Goal: Task Accomplishment & Management: Complete application form

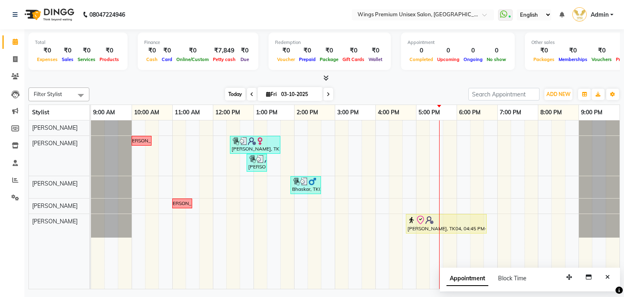
click at [236, 91] on span "Today" at bounding box center [235, 94] width 20 height 13
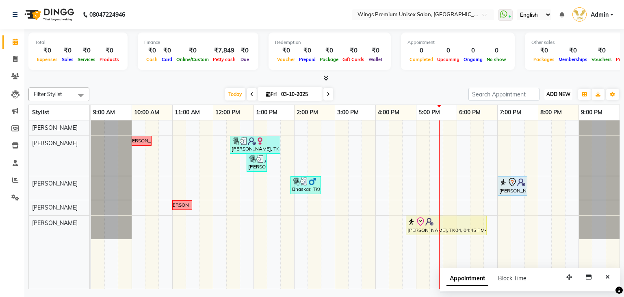
click at [560, 92] on span "ADD NEW" at bounding box center [559, 94] width 24 height 6
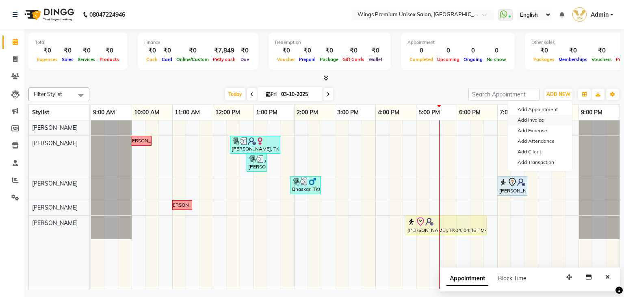
click at [541, 119] on link "Add Invoice" at bounding box center [540, 120] width 64 height 11
select select "service"
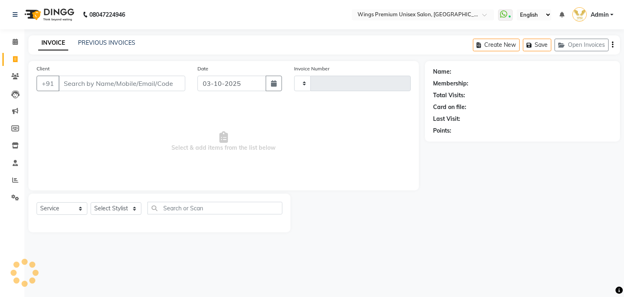
type input "1459"
select select "674"
click at [101, 208] on select "Select Stylist" at bounding box center [116, 208] width 51 height 13
click at [106, 208] on select "Select Stylist Aishwarya Kshirsagar Dipali Pawar Front Desk Samarth Rathod Shru…" at bounding box center [116, 208] width 51 height 13
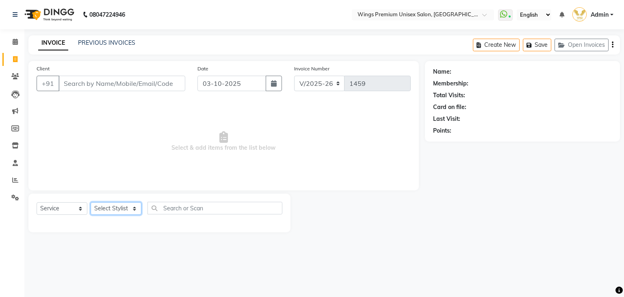
select select "88889"
click at [91, 202] on select "Select Stylist Aishwarya Kshirsagar Dipali Pawar Front Desk Samarth Rathod Shru…" at bounding box center [116, 208] width 51 height 13
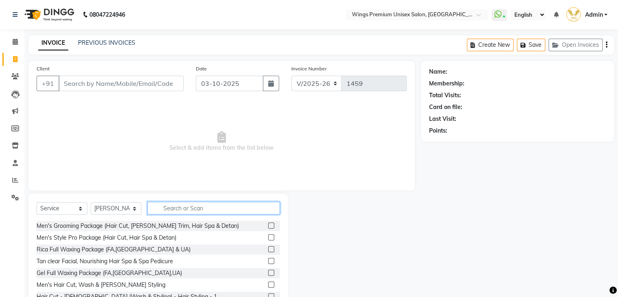
click at [211, 209] on input "text" at bounding box center [214, 208] width 133 height 13
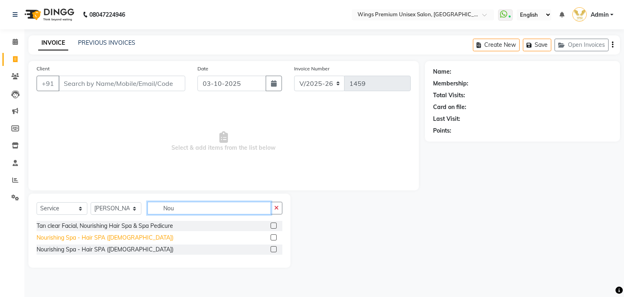
type input "Nou"
click at [97, 236] on div "Nourishing Spa - Hair SPA ([DEMOGRAPHIC_DATA])" at bounding box center [105, 237] width 137 height 9
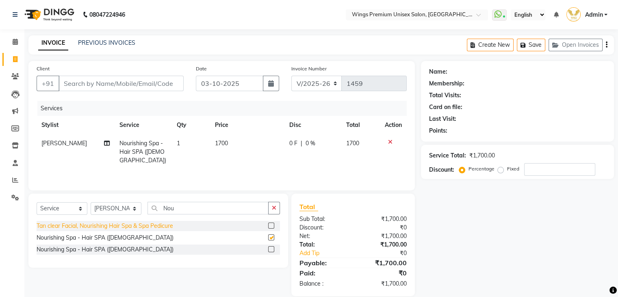
checkbox input "false"
click at [107, 205] on select "Select Stylist Aishwarya Kshirsagar Dipali Pawar Front Desk Samarth Rathod Shru…" at bounding box center [116, 208] width 51 height 13
select select "43416"
click at [91, 203] on select "Select Stylist Aishwarya Kshirsagar Dipali Pawar Front Desk Samarth Rathod Shru…" at bounding box center [116, 208] width 51 height 13
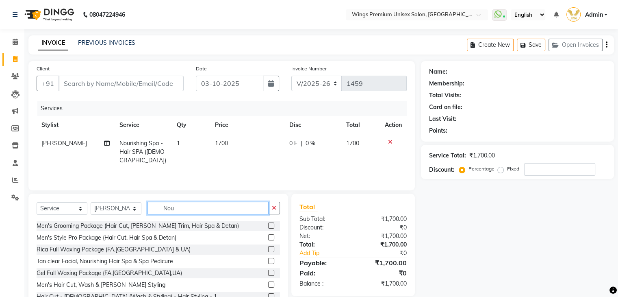
drag, startPoint x: 198, startPoint y: 204, endPoint x: 76, endPoint y: 207, distance: 122.0
click at [76, 208] on div "Select Service Product Membership Package Voucher Prepaid Gift Card Select Styl…" at bounding box center [158, 211] width 243 height 19
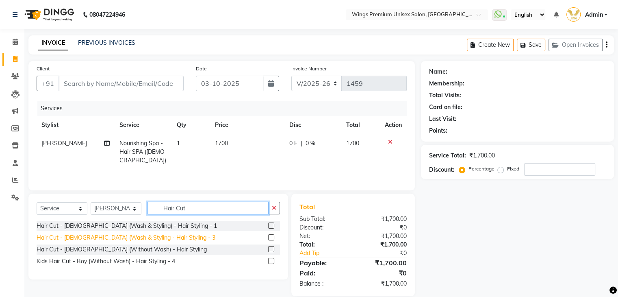
type input "Hair Cut"
click at [79, 236] on div "Hair Cut - [DEMOGRAPHIC_DATA] (Wash & Styling - Hair Styling - 3" at bounding box center [126, 237] width 179 height 9
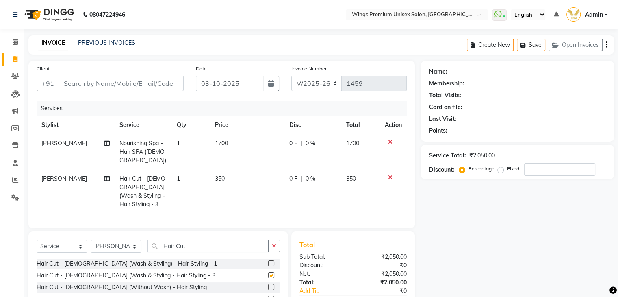
checkbox input "false"
click at [114, 82] on input "Client" at bounding box center [121, 83] width 125 height 15
type input "7"
type input "0"
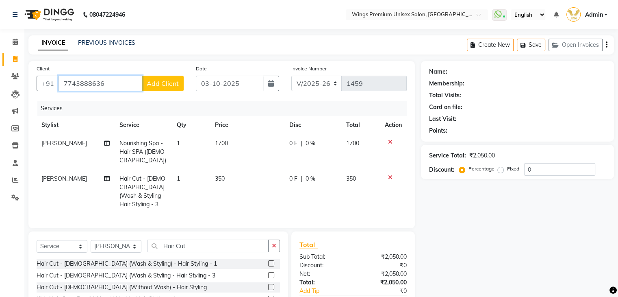
type input "7743888636"
click at [153, 78] on button "Add Client" at bounding box center [163, 83] width 42 height 15
select select "22"
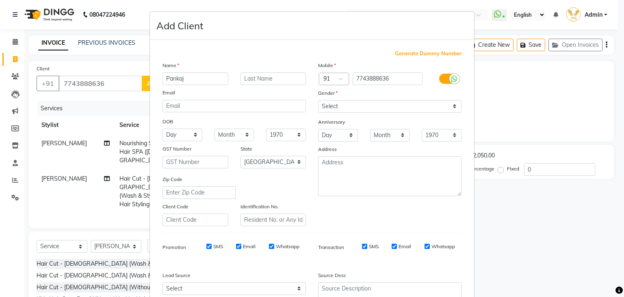
type input "Pankaj"
click at [244, 80] on input "jaiswal" at bounding box center [274, 78] width 66 height 13
click at [258, 78] on input "Jaiswal" at bounding box center [274, 78] width 66 height 13
type input "Jaiswal"
click at [254, 92] on div "Email" at bounding box center [234, 93] width 156 height 11
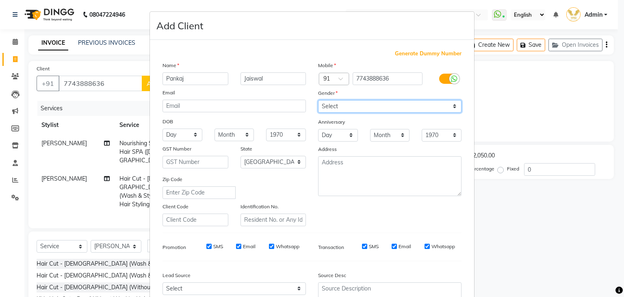
click at [367, 113] on select "Select Male Female Other Prefer Not To Say" at bounding box center [389, 106] width 143 height 13
select select "female"
click at [318, 100] on select "Select Male Female Other Prefer Not To Say" at bounding box center [389, 106] width 143 height 13
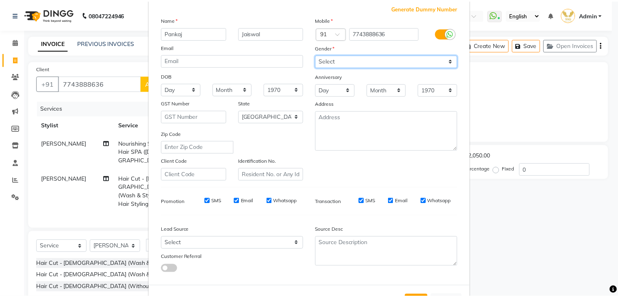
scroll to position [83, 0]
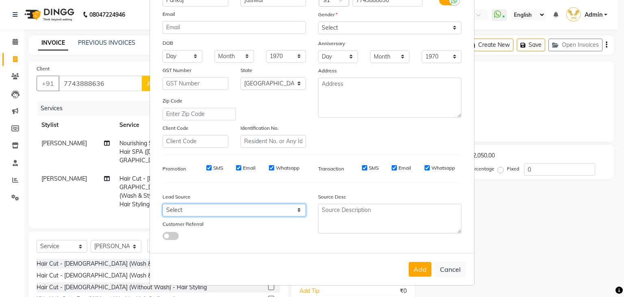
click at [213, 210] on select "Select Walk-in Referral Internet Friend Word of Mouth Advertisement Facebook Ju…" at bounding box center [234, 210] width 143 height 13
select select "10861"
click at [163, 204] on select "Select Walk-in Referral Internet Friend Word of Mouth Advertisement Facebook Ju…" at bounding box center [234, 210] width 143 height 13
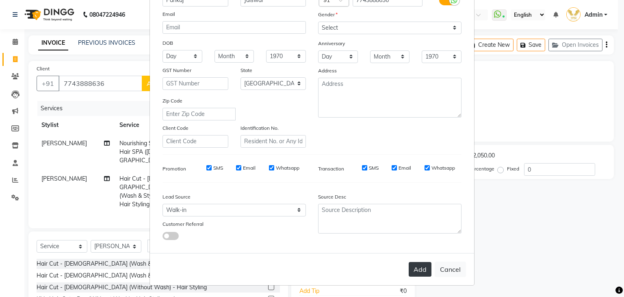
click at [416, 267] on button "Add" at bounding box center [420, 269] width 23 height 15
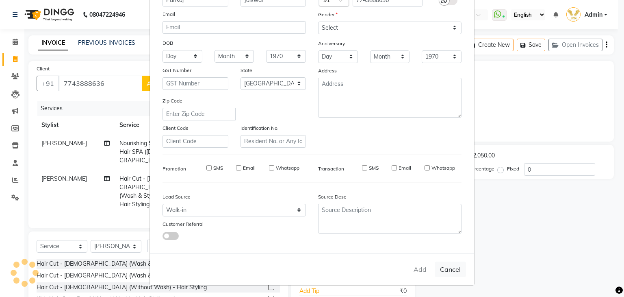
select select
select select "null"
select select
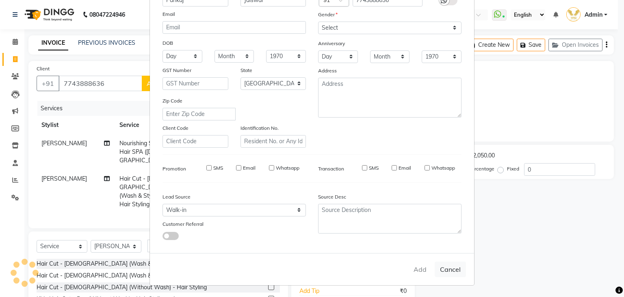
select select
checkbox input "false"
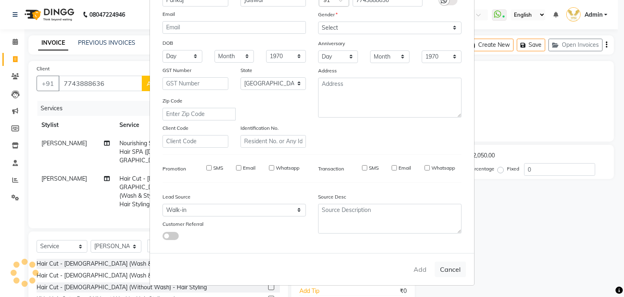
checkbox input "false"
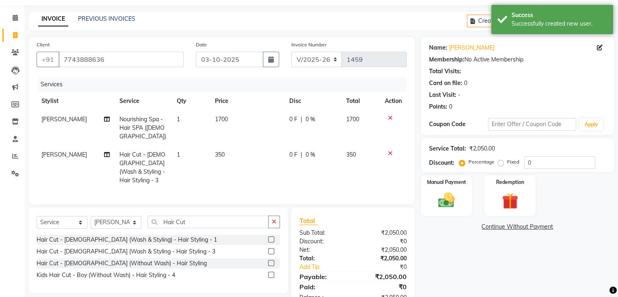
scroll to position [47, 0]
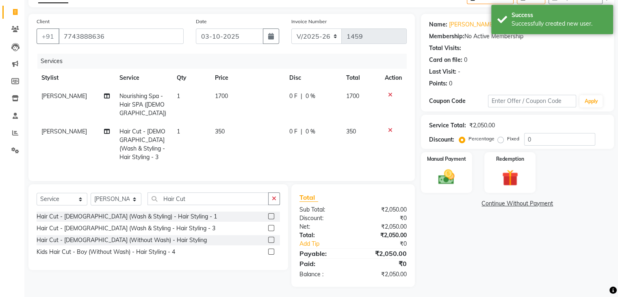
click at [472, 247] on div "Name: Pankaj Jaiswal Membership: No Active Membership Total Visits: Card on fil…" at bounding box center [520, 150] width 199 height 273
click at [449, 181] on img at bounding box center [446, 177] width 27 height 20
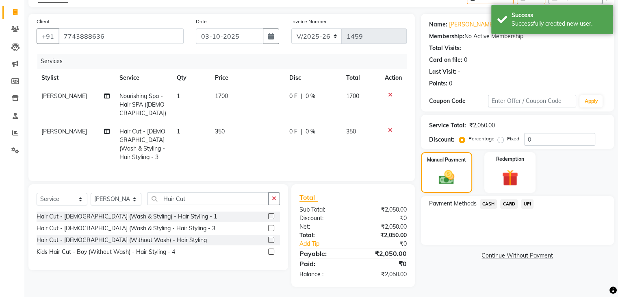
click at [528, 201] on span "UPI" at bounding box center [527, 203] width 13 height 9
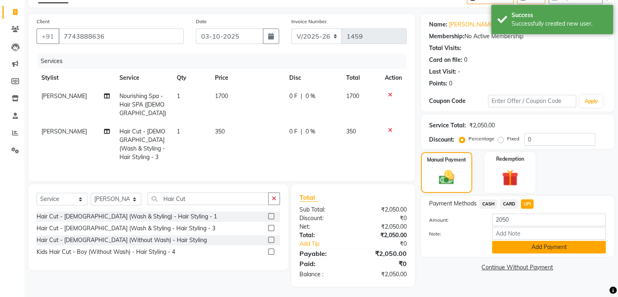
click at [526, 248] on button "Add Payment" at bounding box center [549, 247] width 114 height 13
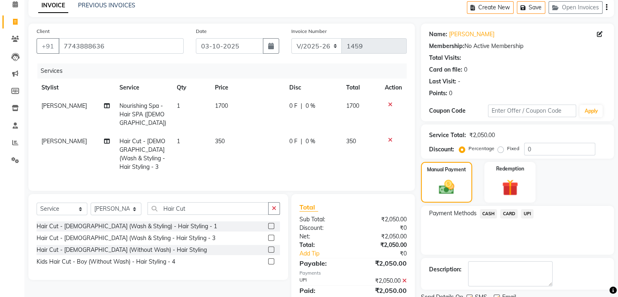
scroll to position [70, 0]
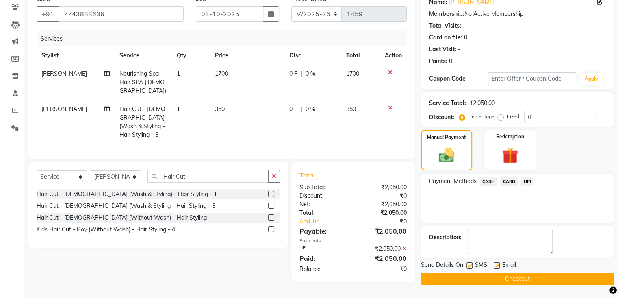
click at [481, 283] on button "Checkout" at bounding box center [517, 278] width 193 height 13
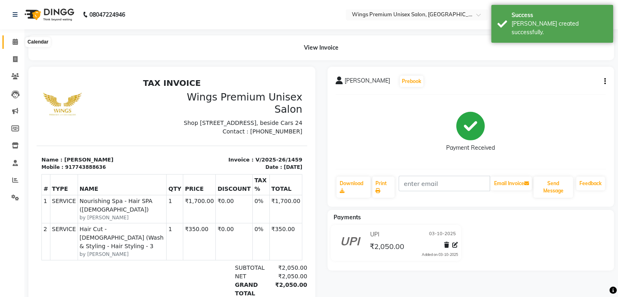
drag, startPoint x: 16, startPoint y: 42, endPoint x: 102, endPoint y: 6, distance: 93.6
click at [16, 42] on icon at bounding box center [15, 42] width 5 height 6
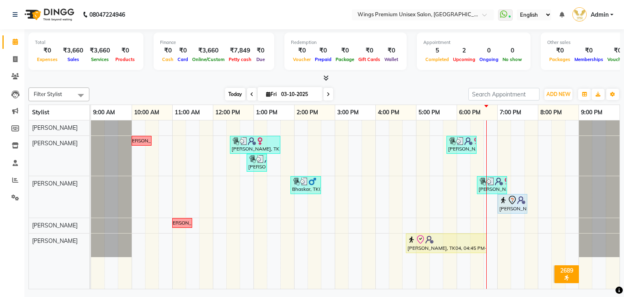
click at [230, 93] on span "Today" at bounding box center [235, 94] width 20 height 13
click at [327, 95] on icon at bounding box center [328, 94] width 3 height 5
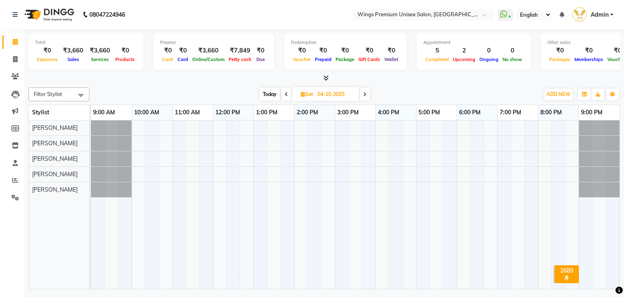
click at [264, 93] on span "Today" at bounding box center [270, 94] width 20 height 13
type input "03-10-2025"
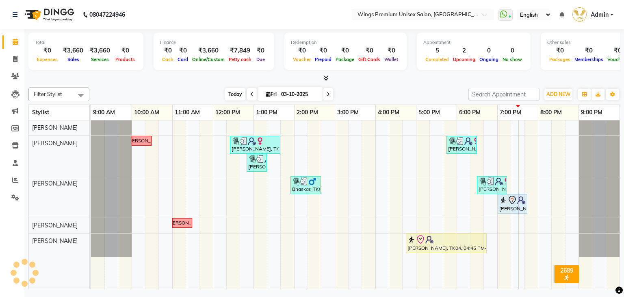
click at [228, 89] on span "Today" at bounding box center [235, 94] width 20 height 13
click at [199, 89] on div "Today Fri 03-10-2025" at bounding box center [278, 94] width 371 height 12
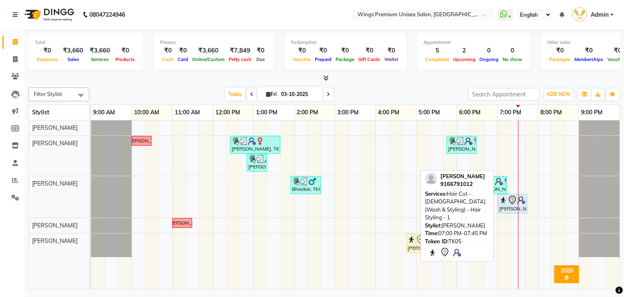
click at [513, 202] on icon at bounding box center [513, 200] width 10 height 10
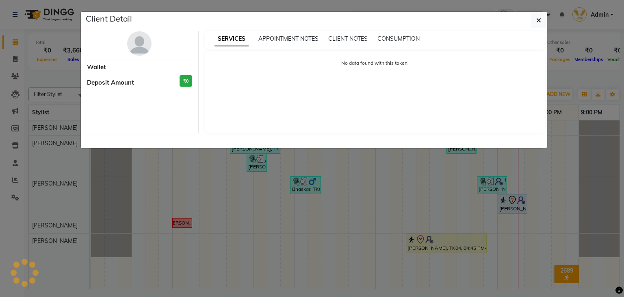
select select "7"
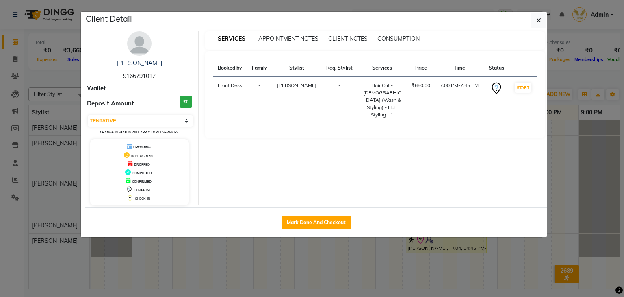
click at [150, 77] on span "9166791012" at bounding box center [139, 75] width 33 height 7
copy span "9166791012"
click at [533, 16] on button "button" at bounding box center [538, 20] width 15 height 15
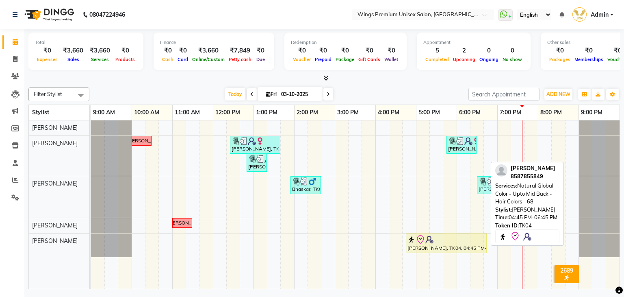
click at [440, 241] on div at bounding box center [447, 240] width 78 height 10
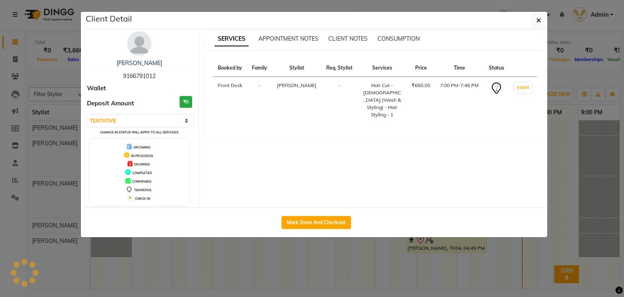
select select "8"
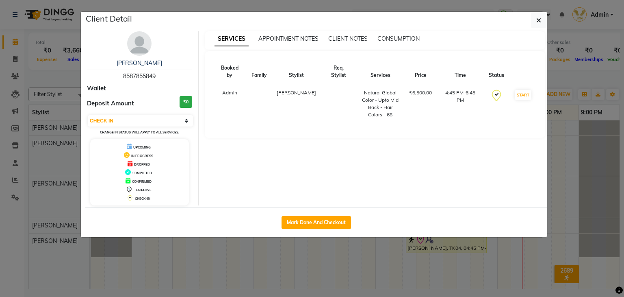
click at [315, 219] on button "Mark Done And Checkout" at bounding box center [317, 222] width 70 height 13
select select "service"
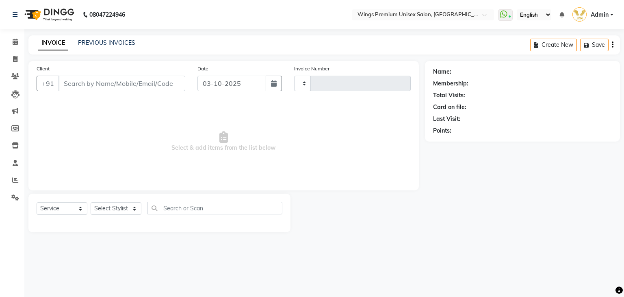
type input "1460"
select select "674"
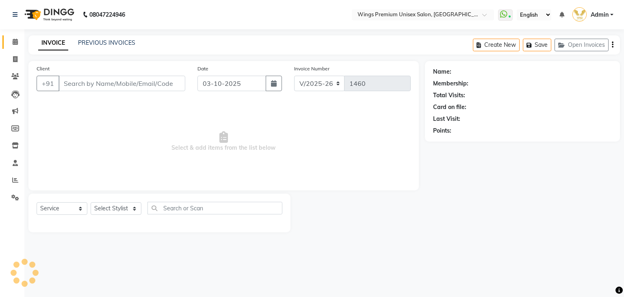
type input "8587855849"
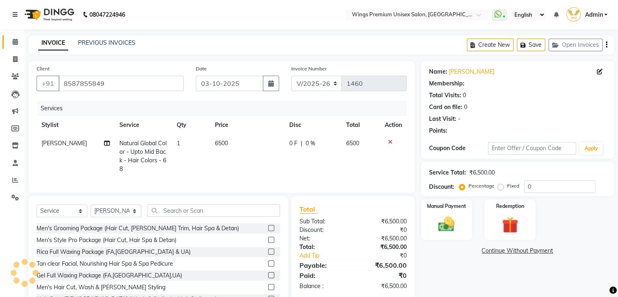
scroll to position [38, 0]
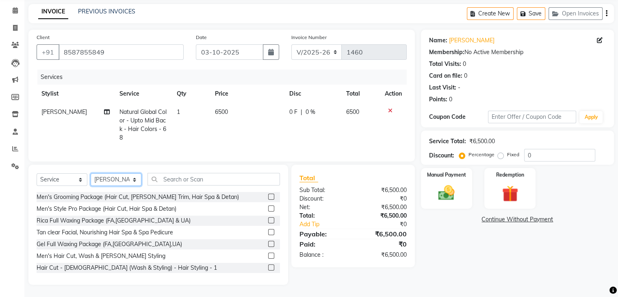
click at [112, 178] on select "Select Stylist Aishwarya Kshirsagar Dipali Pawar Front Desk Samarth Rathod Shru…" at bounding box center [116, 179] width 51 height 13
select select "82124"
click at [91, 173] on select "Select Stylist Aishwarya Kshirsagar Dipali Pawar Front Desk Samarth Rathod Shru…" at bounding box center [116, 179] width 51 height 13
click at [194, 180] on input "text" at bounding box center [214, 179] width 133 height 13
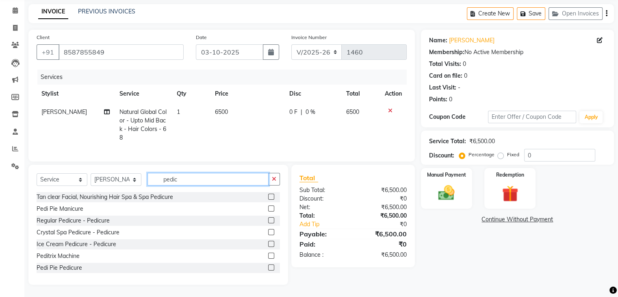
scroll to position [20, 0]
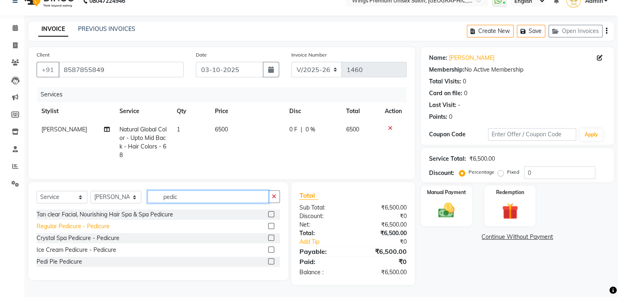
type input "pedic"
click at [87, 225] on div "Regular Pedicure - Pedicure" at bounding box center [73, 226] width 73 height 9
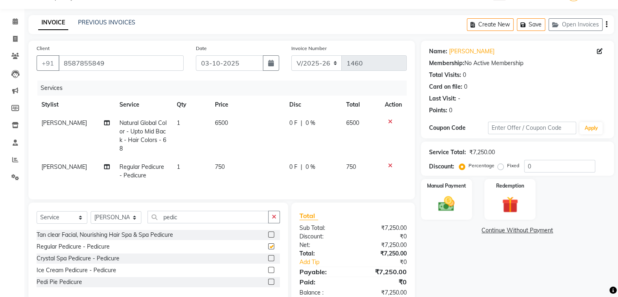
checkbox input "false"
click at [113, 222] on select "Select Stylist Aishwarya Kshirsagar Dipali Pawar Front Desk Samarth Rathod Shru…" at bounding box center [116, 217] width 51 height 13
select select "88889"
click at [91, 217] on select "Select Stylist Aishwarya Kshirsagar Dipali Pawar Front Desk Samarth Rathod Shru…" at bounding box center [116, 217] width 51 height 13
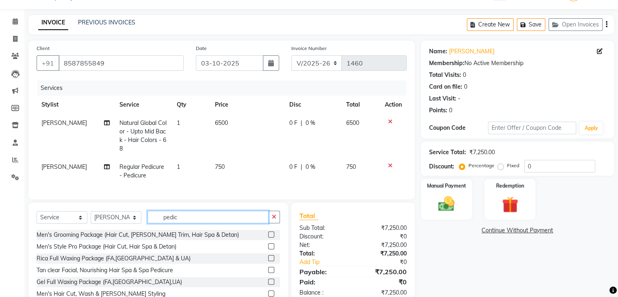
drag, startPoint x: 229, startPoint y: 223, endPoint x: 93, endPoint y: 223, distance: 136.2
click at [93, 223] on div "Select Service Product Membership Package Voucher Prepaid Gift Card Select Styl…" at bounding box center [158, 220] width 243 height 19
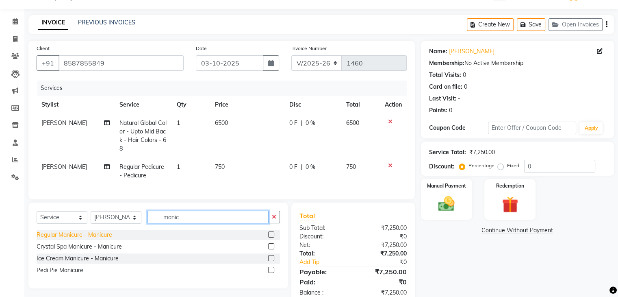
type input "manic"
click at [67, 239] on div "Regular Manicure - Manicure" at bounding box center [75, 234] width 76 height 9
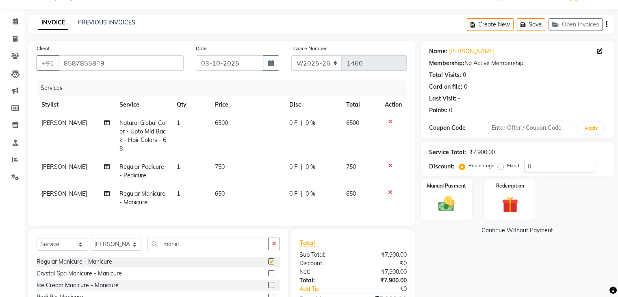
checkbox input "false"
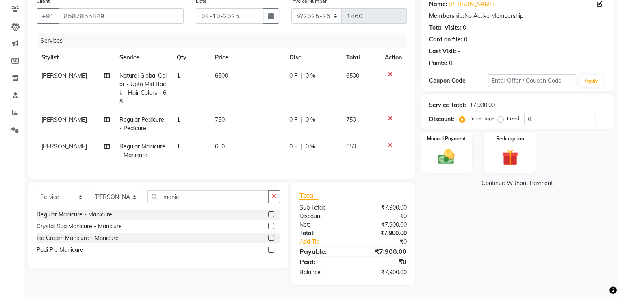
scroll to position [74, 0]
click at [294, 72] on span "0 F" at bounding box center [293, 76] width 8 height 9
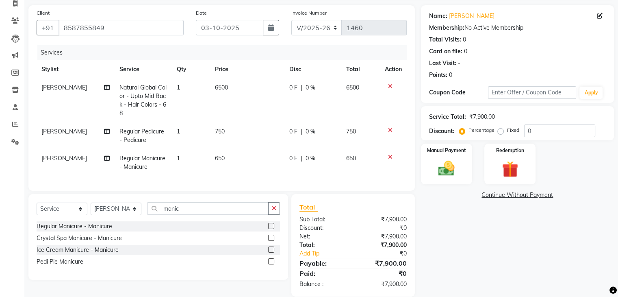
select select "72458"
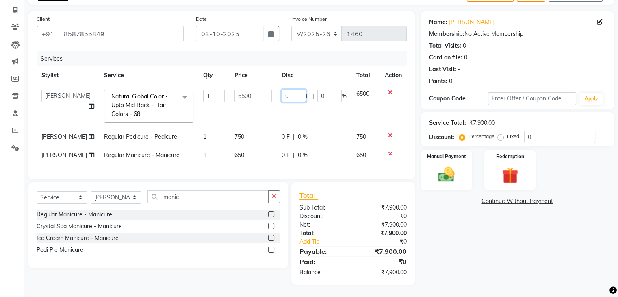
drag, startPoint x: 294, startPoint y: 91, endPoint x: 248, endPoint y: 96, distance: 46.2
click at [248, 96] on tr "Aishwarya Kshirsagar Dipali Pawar Front Desk Samarth Rathod Shruti Panda Umesh …" at bounding box center [222, 106] width 370 height 43
type input "2500"
click at [248, 101] on td "6500" at bounding box center [253, 106] width 47 height 43
select select "72458"
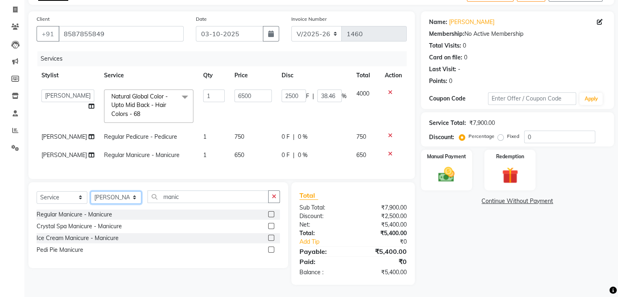
click at [120, 197] on select "Select Stylist Aishwarya Kshirsagar Dipali Pawar Front Desk Samarth Rathod Shru…" at bounding box center [116, 197] width 51 height 13
select select "82124"
click at [91, 191] on select "Select Stylist Aishwarya Kshirsagar Dipali Pawar Front Desk Samarth Rathod Shru…" at bounding box center [116, 197] width 51 height 13
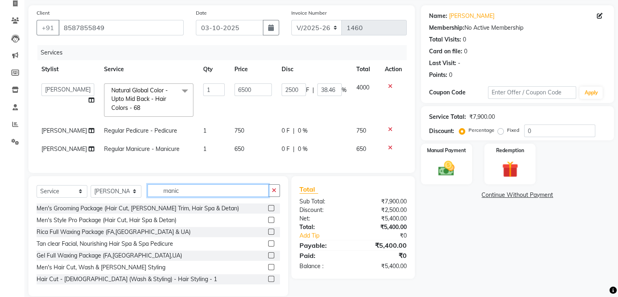
drag, startPoint x: 214, startPoint y: 196, endPoint x: 0, endPoint y: 203, distance: 213.9
click at [0, 203] on app-home "08047224946 Select Location × Wings Premium Unisex Salon, Kharadi WhatsApp Stat…" at bounding box center [309, 126] width 618 height 364
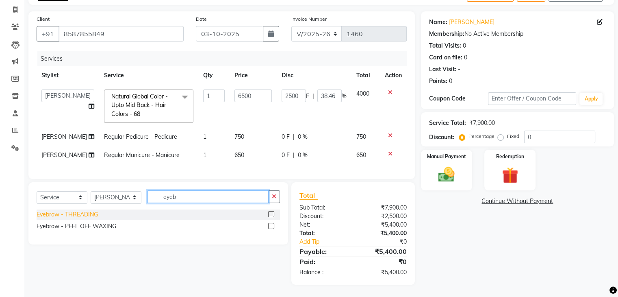
type input "eyeb"
click at [74, 217] on div "Eyebrow - THREADING" at bounding box center [67, 214] width 61 height 9
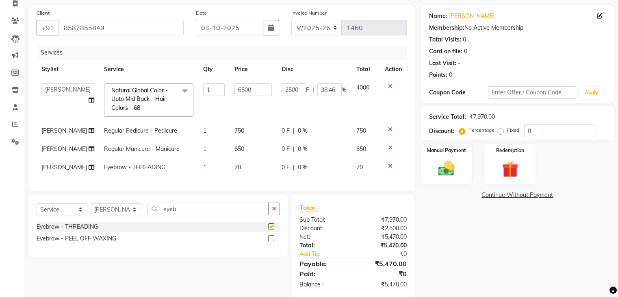
checkbox input "false"
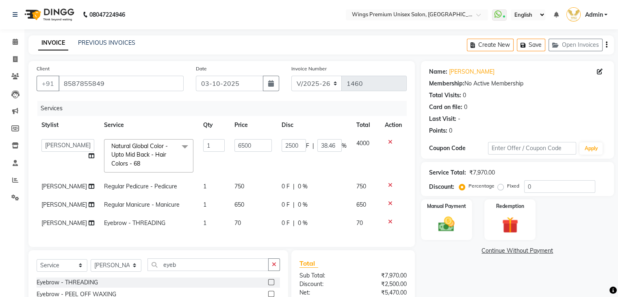
scroll to position [74, 0]
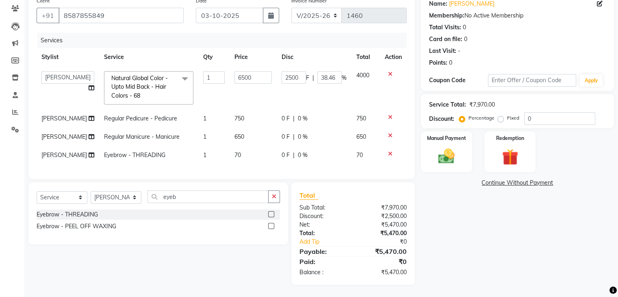
click at [491, 245] on div "Name: Anuradha Sinha Membership: No Active Membership Total Visits: 0 Card on f…" at bounding box center [520, 138] width 199 height 291
click at [496, 238] on div "Name: Anuradha Sinha Membership: No Active Membership Total Visits: 0 Card on f…" at bounding box center [520, 138] width 199 height 291
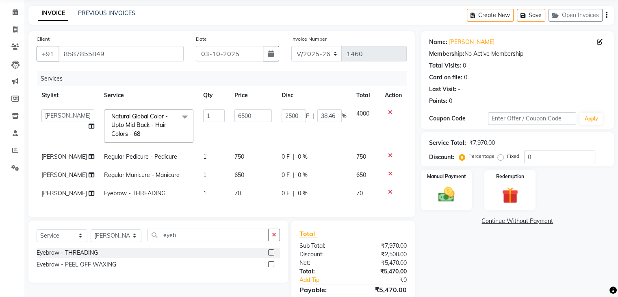
scroll to position [0, 0]
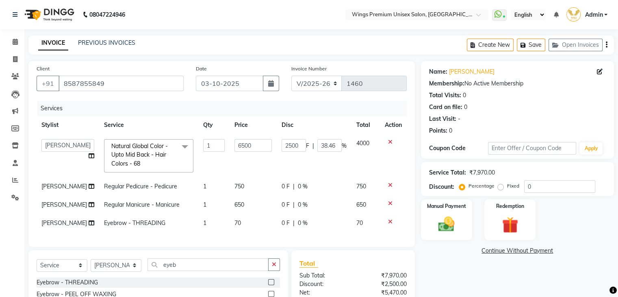
click at [248, 48] on div "INVOICE PREVIOUS INVOICES Create New Save Open Invoices" at bounding box center [321, 44] width 586 height 19
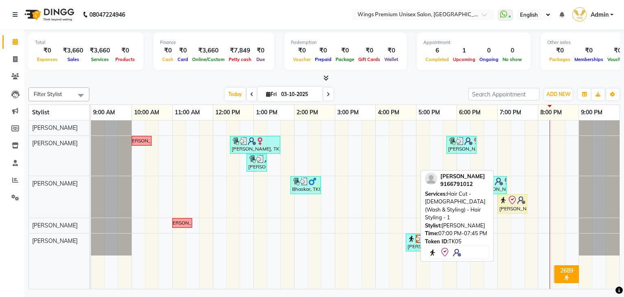
click at [513, 202] on icon at bounding box center [513, 200] width 10 height 10
select select "8"
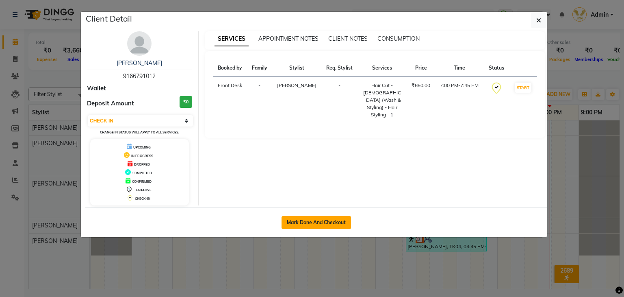
click at [333, 226] on button "Mark Done And Checkout" at bounding box center [317, 222] width 70 height 13
select select "674"
select select "service"
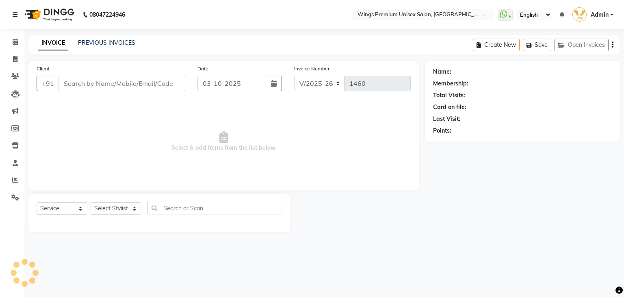
type input "9166791012"
select select "43416"
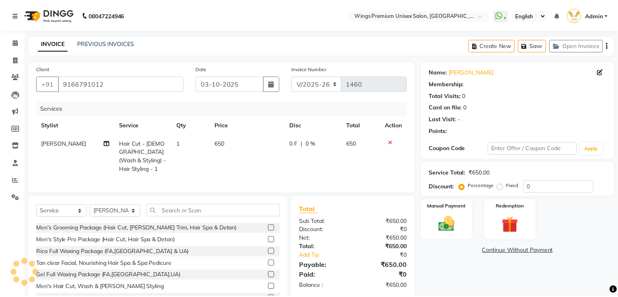
scroll to position [29, 0]
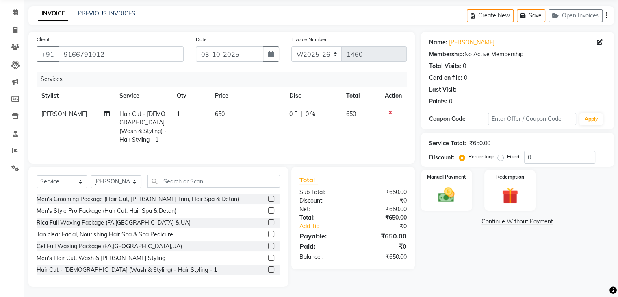
click at [292, 113] on span "0 F" at bounding box center [293, 114] width 8 height 9
select select "43416"
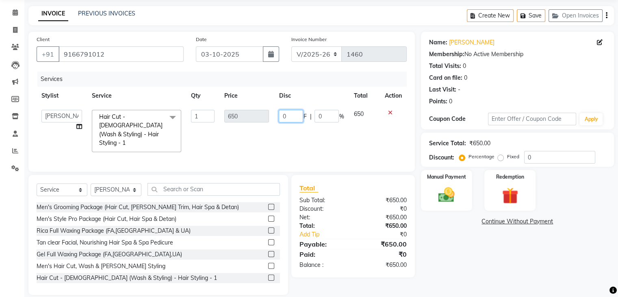
click at [263, 115] on tr "[PERSON_NAME] [PERSON_NAME] Front Desk [PERSON_NAME] Shruti Panda [PERSON_NAME]…" at bounding box center [222, 131] width 370 height 52
type input "150"
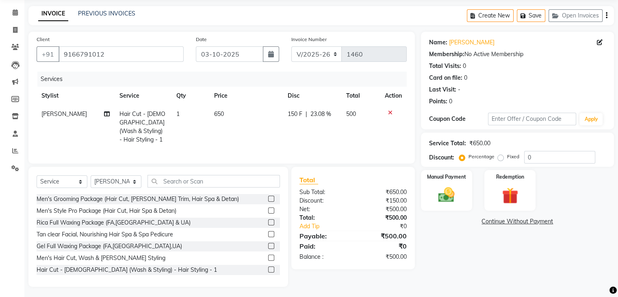
click at [265, 137] on td "650" at bounding box center [246, 127] width 74 height 44
select select "43416"
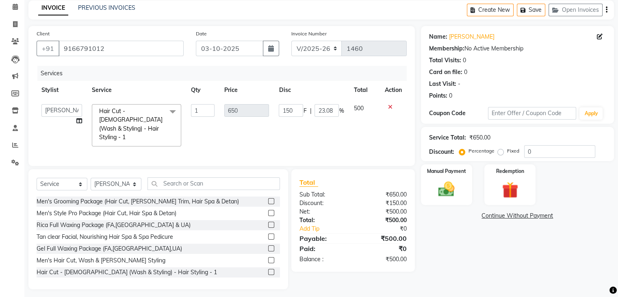
scroll to position [37, 0]
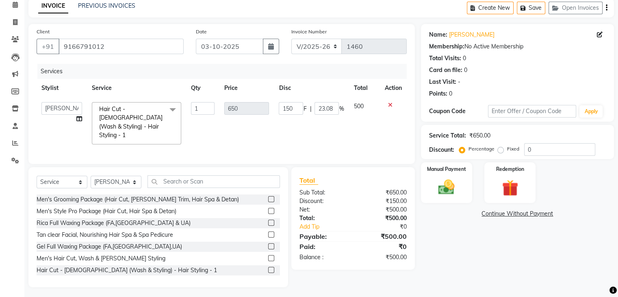
click at [452, 235] on div "Name: [PERSON_NAME] Membership: No Active Membership Total Visits: 0 Card on fi…" at bounding box center [520, 155] width 199 height 263
click at [459, 249] on div "Name: [PERSON_NAME] Membership: No Active Membership Total Visits: 0 Card on fi…" at bounding box center [520, 155] width 199 height 263
click at [452, 201] on div "Manual Payment" at bounding box center [446, 182] width 53 height 42
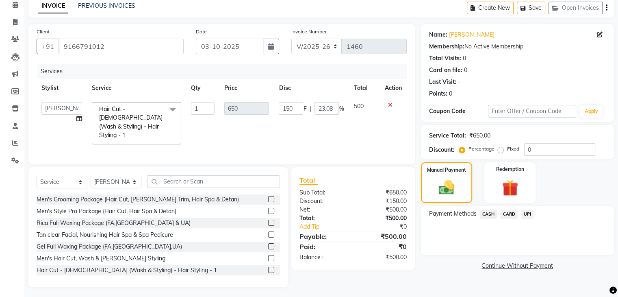
click at [526, 219] on div "UPI" at bounding box center [526, 214] width 16 height 11
click at [529, 215] on span "UPI" at bounding box center [527, 213] width 13 height 9
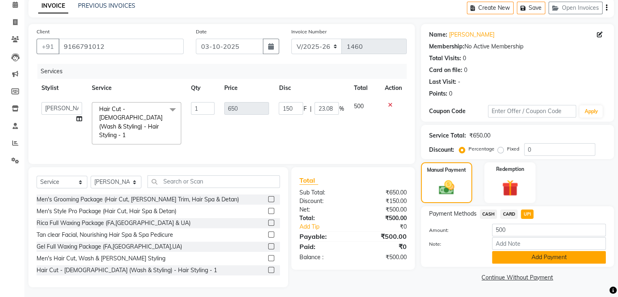
click at [526, 254] on button "Add Payment" at bounding box center [549, 257] width 114 height 13
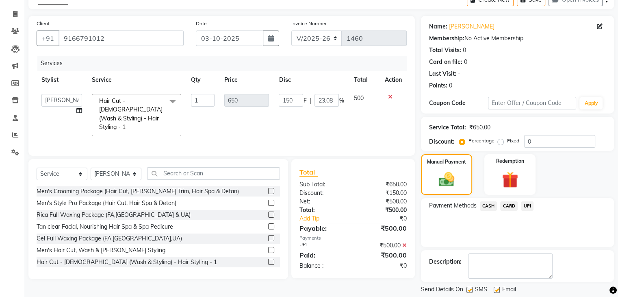
scroll to position [70, 0]
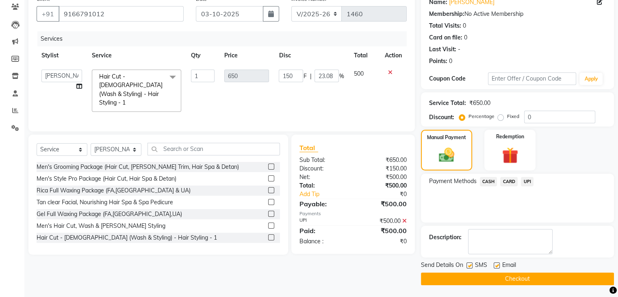
click at [491, 279] on button "Checkout" at bounding box center [517, 278] width 193 height 13
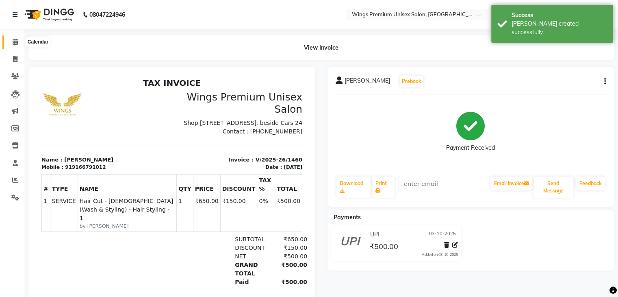
click at [16, 43] on icon at bounding box center [15, 42] width 5 height 6
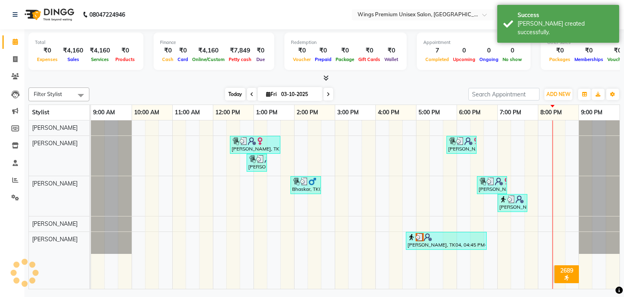
click at [240, 92] on span "Today" at bounding box center [235, 94] width 20 height 13
click at [405, 76] on div at bounding box center [324, 78] width 592 height 9
